Goal: Information Seeking & Learning: Learn about a topic

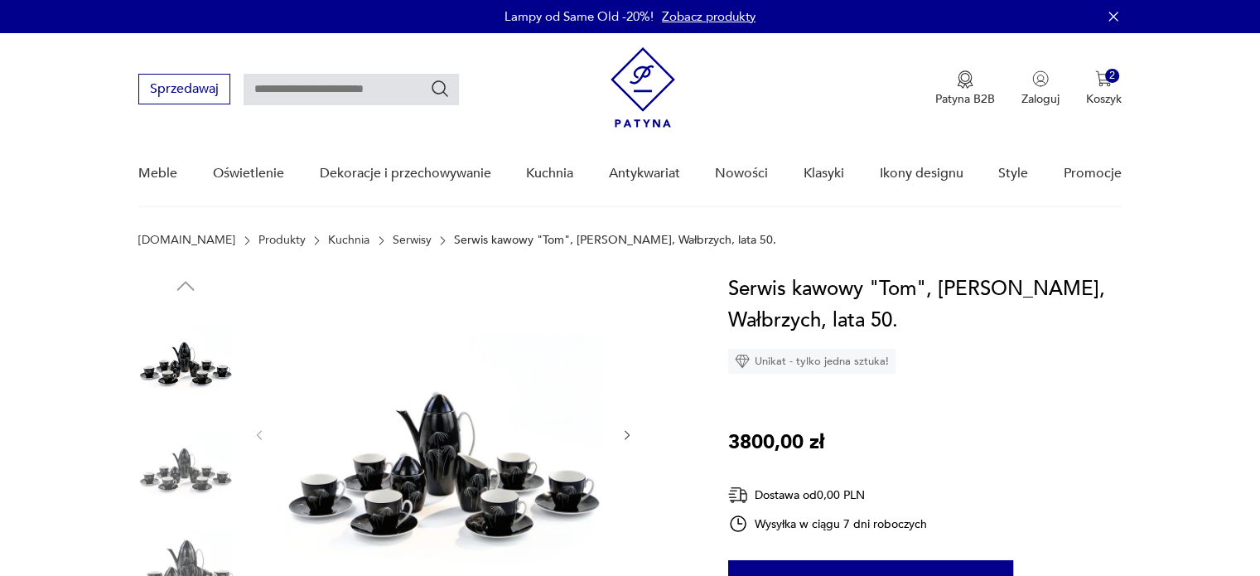
click at [470, 480] on img at bounding box center [443, 433] width 320 height 320
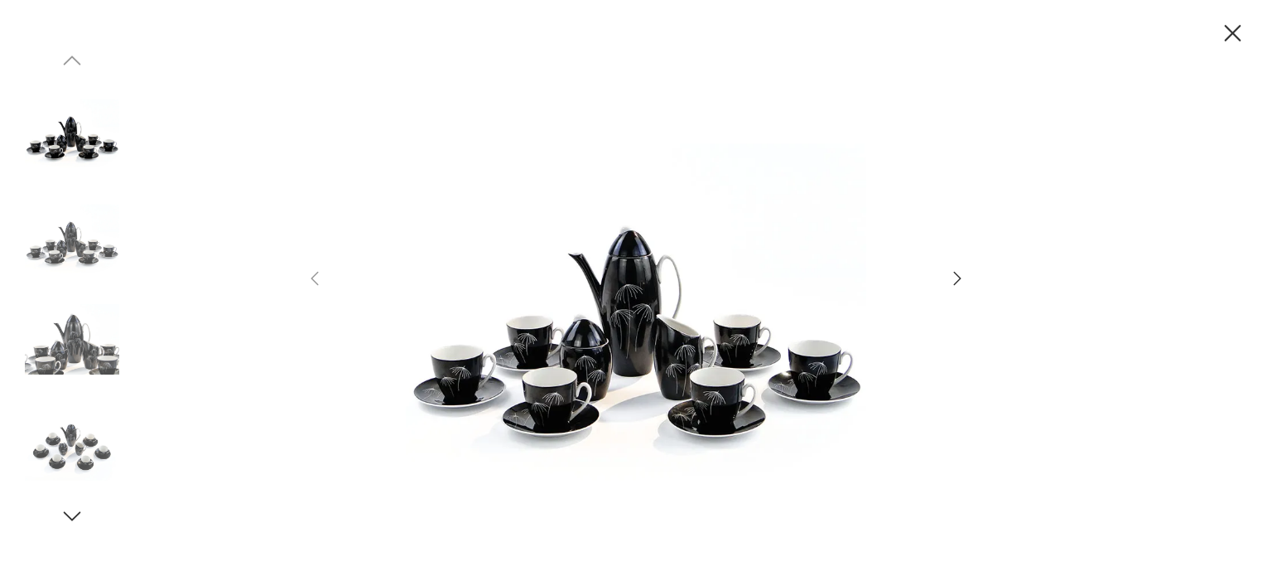
click at [958, 281] on icon "button" at bounding box center [958, 278] width 20 height 20
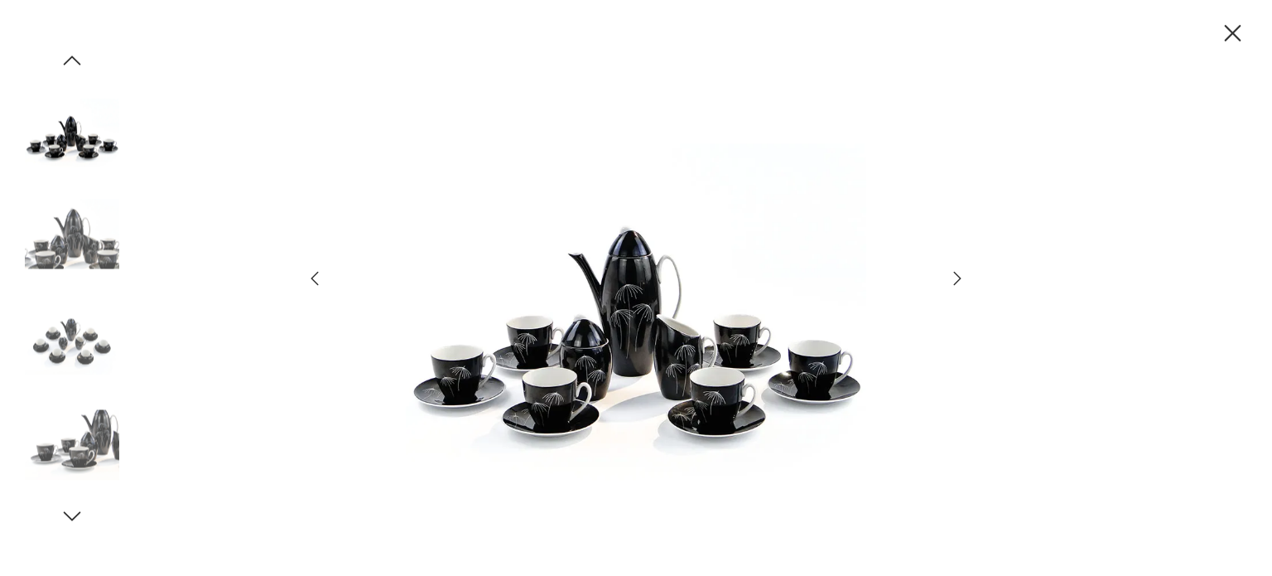
click at [958, 281] on icon "button" at bounding box center [958, 278] width 20 height 20
